Goal: Task Accomplishment & Management: Manage account settings

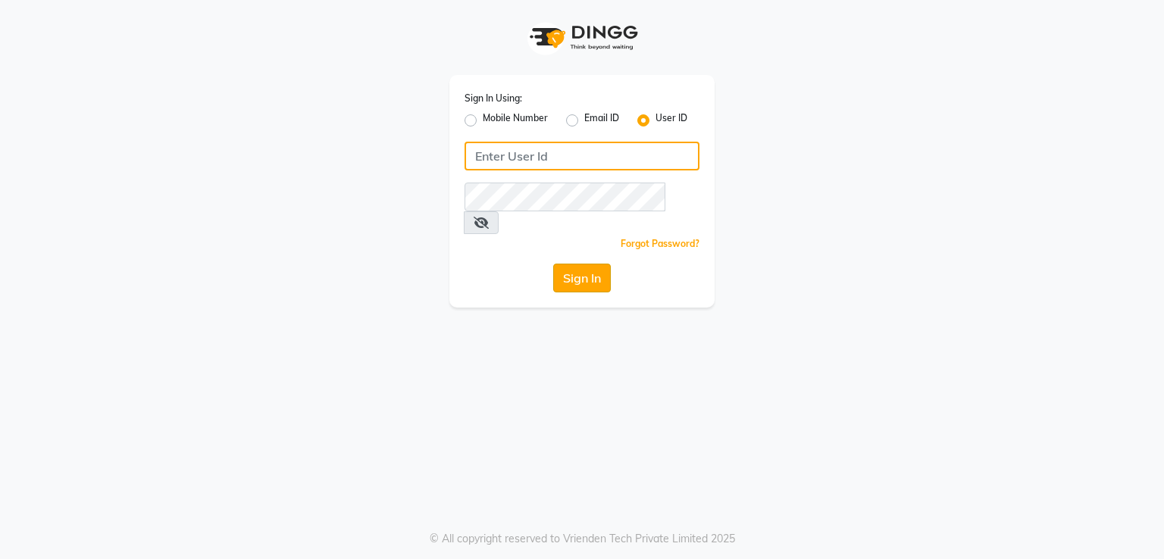
type input "bellavida"
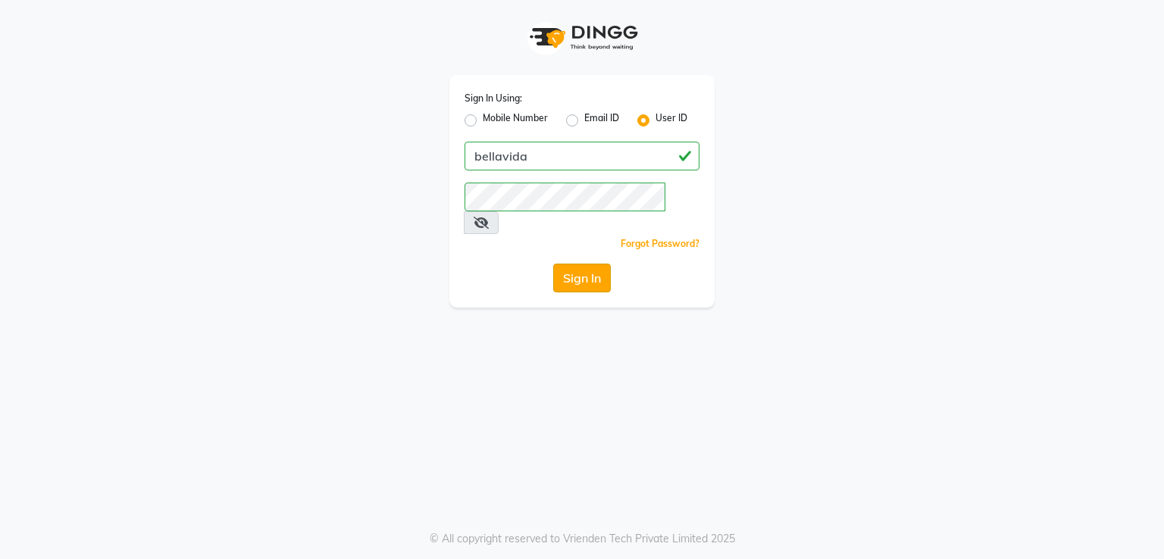
click at [570, 264] on button "Sign In" at bounding box center [582, 278] width 58 height 29
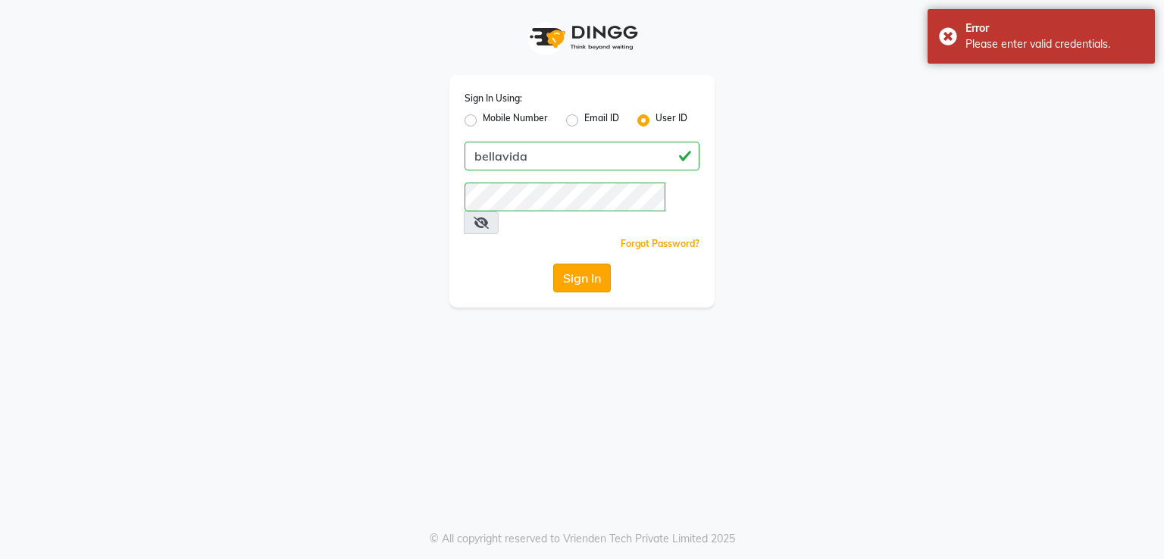
click at [590, 264] on button "Sign In" at bounding box center [582, 278] width 58 height 29
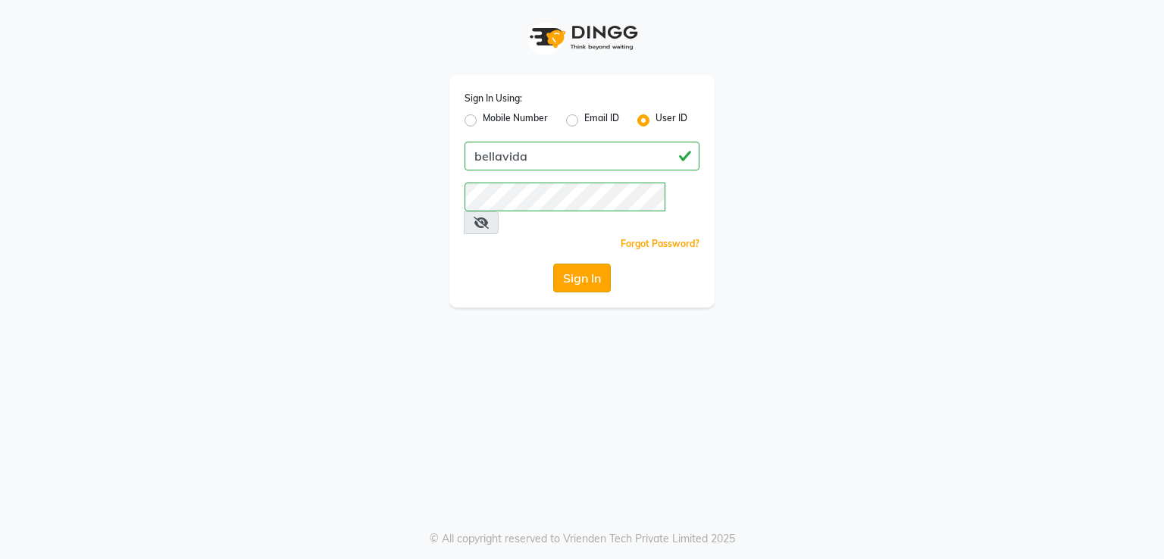
click at [596, 264] on button "Sign In" at bounding box center [582, 278] width 58 height 29
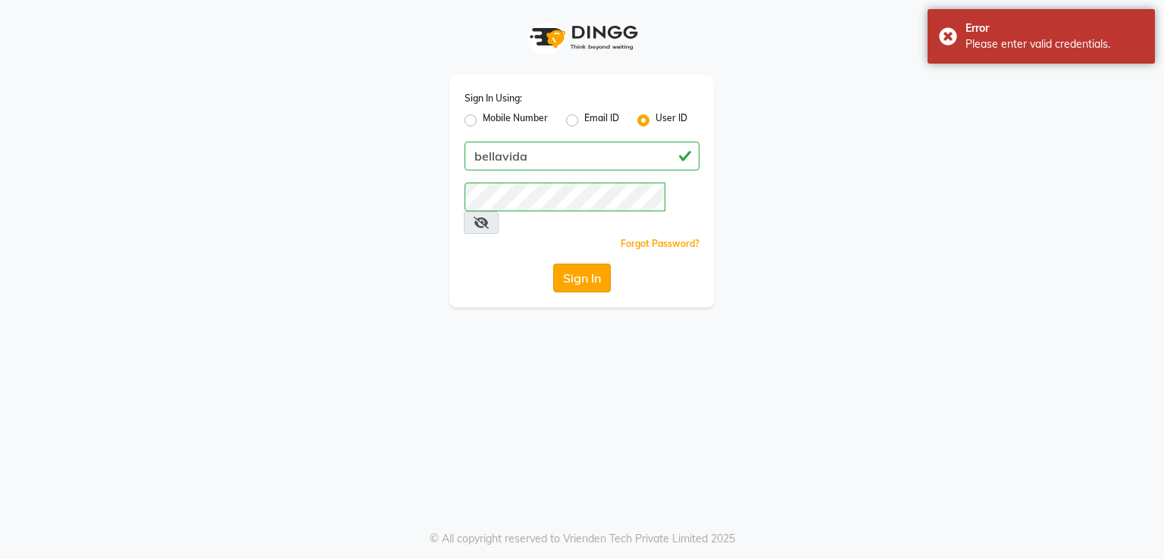
click at [596, 264] on button "Sign In" at bounding box center [582, 278] width 58 height 29
click at [597, 264] on button "Sign In" at bounding box center [582, 278] width 58 height 29
click at [598, 264] on button "Sign In" at bounding box center [582, 278] width 58 height 29
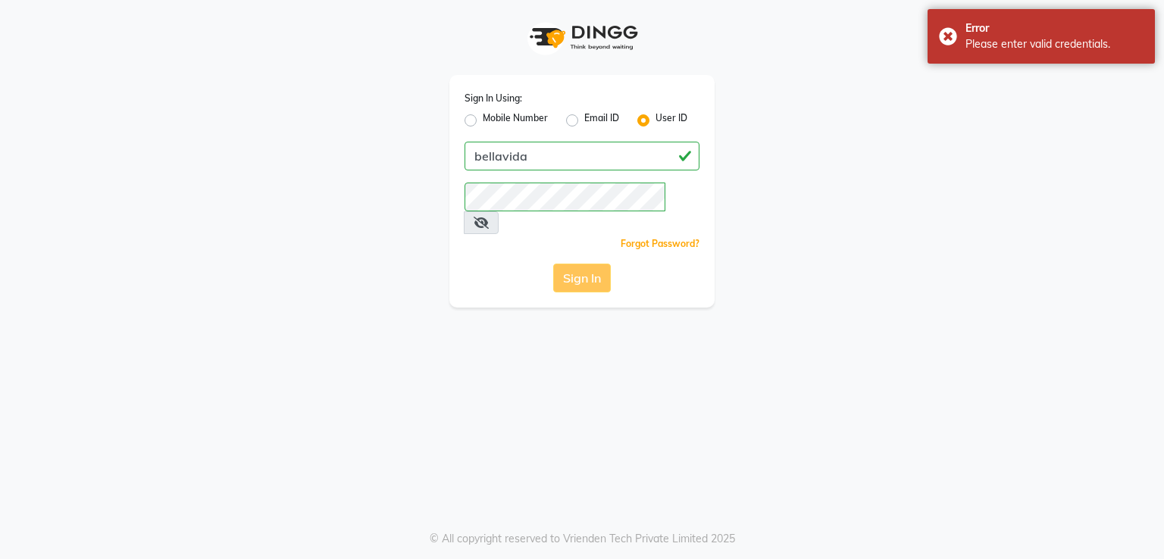
click at [598, 264] on button "Sign In" at bounding box center [582, 278] width 58 height 29
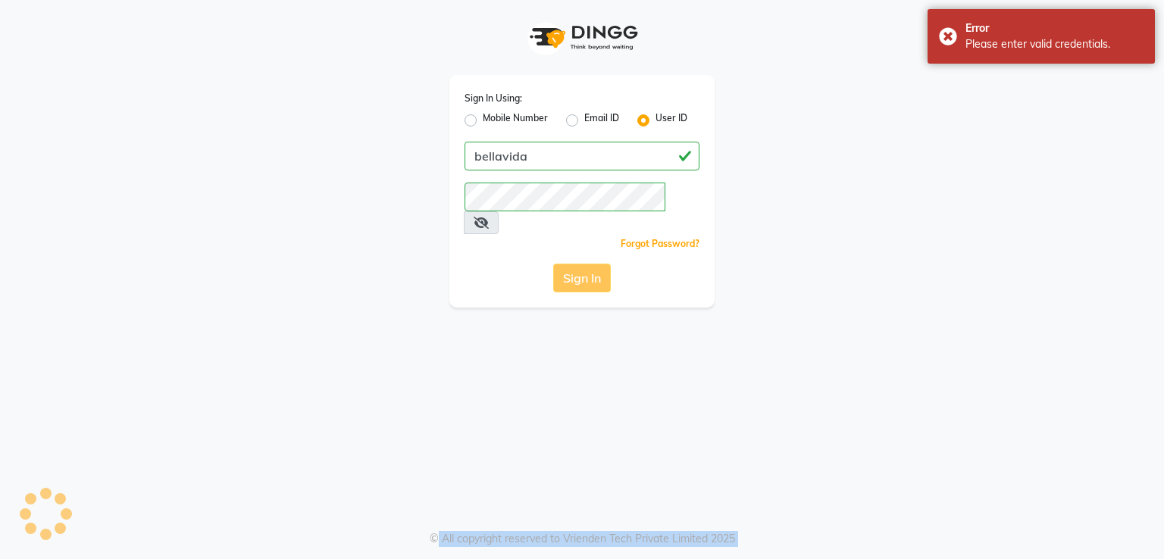
click at [598, 264] on div "Sign In" at bounding box center [582, 278] width 235 height 29
click at [598, 264] on button "Sign In" at bounding box center [582, 278] width 58 height 29
click at [600, 264] on button "Sign In" at bounding box center [582, 278] width 58 height 29
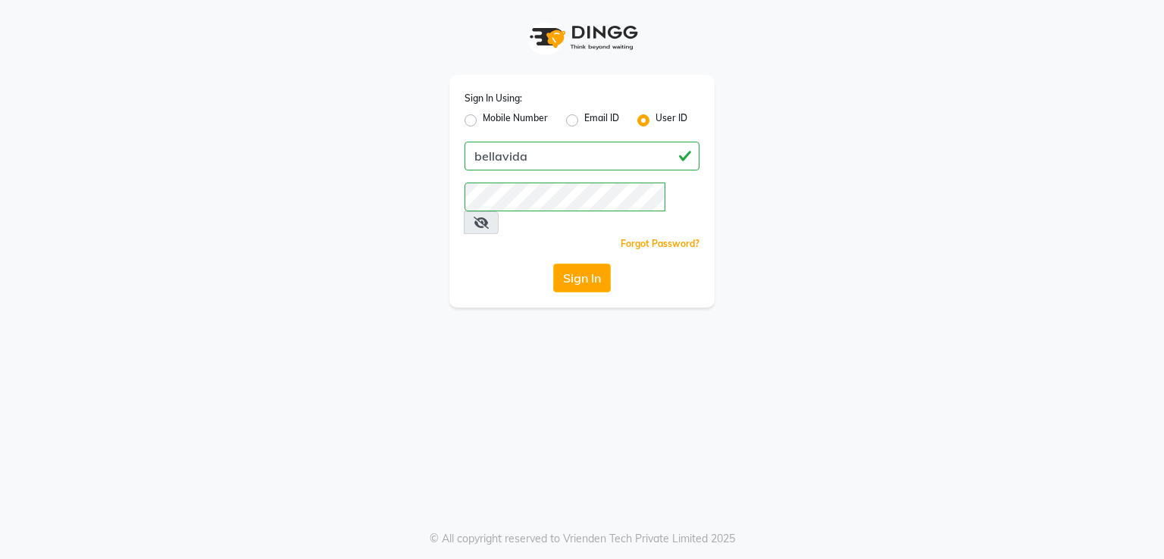
click at [489, 217] on icon at bounding box center [481, 223] width 15 height 12
click at [563, 264] on button "Sign In" at bounding box center [582, 278] width 58 height 29
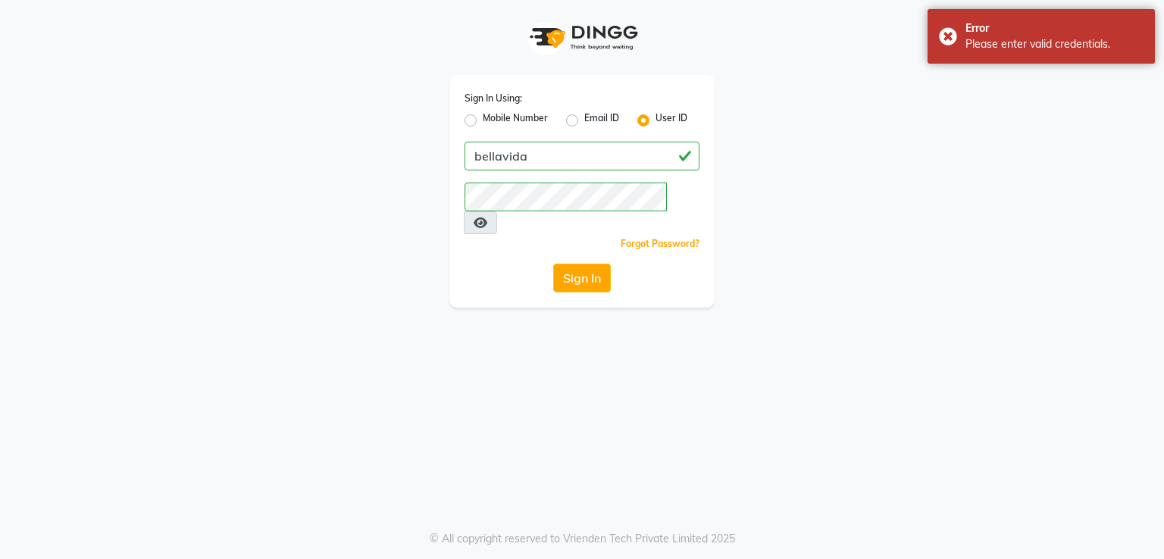
drag, startPoint x: 564, startPoint y: 258, endPoint x: 373, endPoint y: 258, distance: 191.0
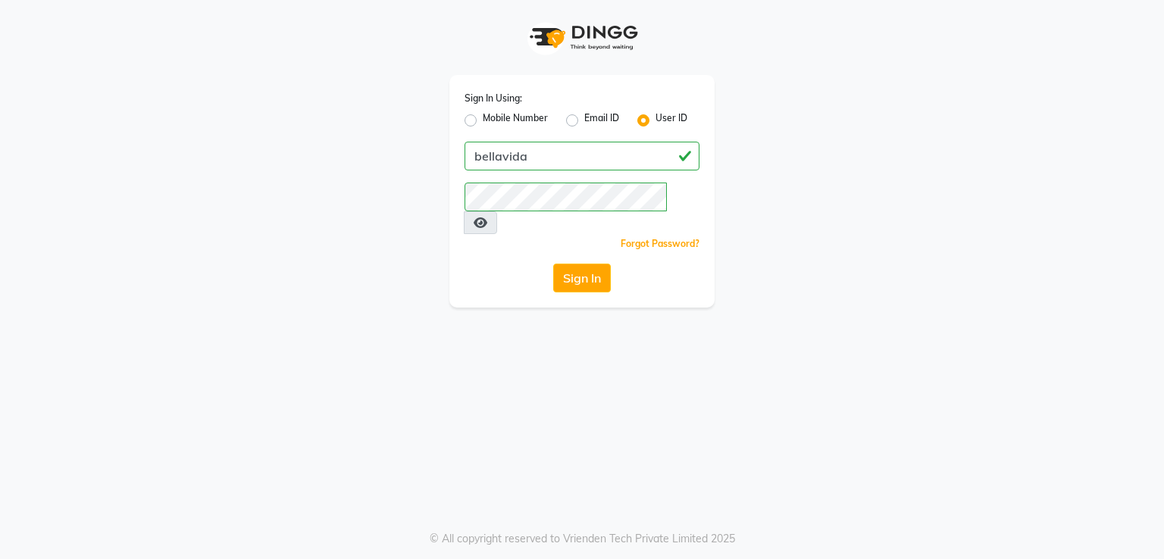
drag, startPoint x: 373, startPoint y: 258, endPoint x: 954, endPoint y: 431, distance: 606.5
click at [954, 431] on div "Sign In Using: Mobile Number Email ID User ID bellavida Remember me Forgot Pass…" at bounding box center [582, 279] width 1164 height 559
click at [571, 264] on button "Sign In" at bounding box center [582, 278] width 58 height 29
click at [573, 264] on button "Sign In" at bounding box center [582, 278] width 58 height 29
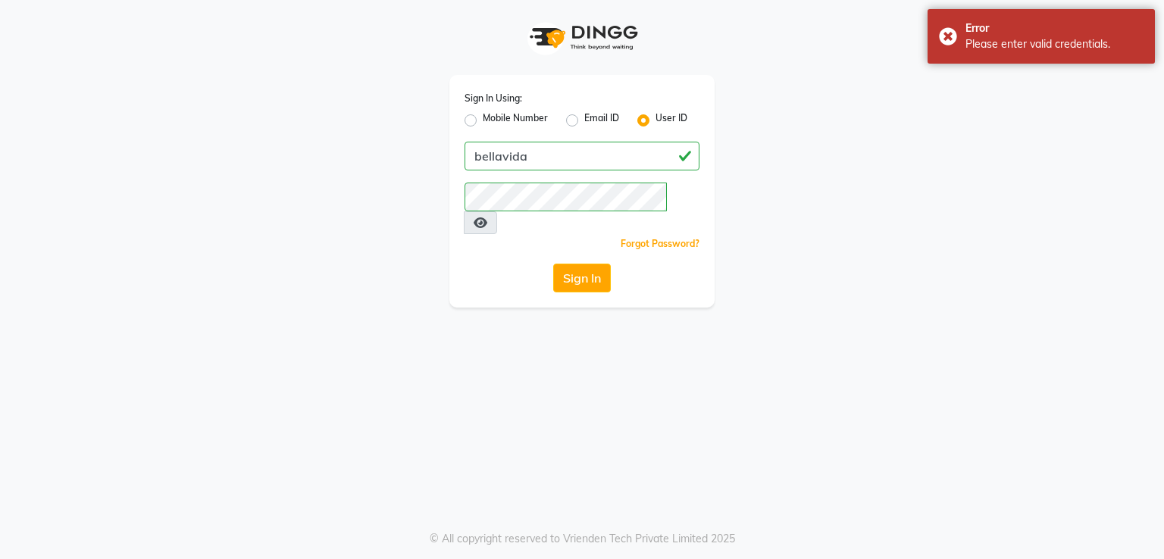
drag, startPoint x: 574, startPoint y: 251, endPoint x: 217, endPoint y: 346, distance: 369.5
click at [217, 346] on div "Sign In Using: Mobile Number Email ID User ID bellavida Remember me Forgot Pass…" at bounding box center [582, 279] width 1164 height 559
